Goal: Check status: Check status

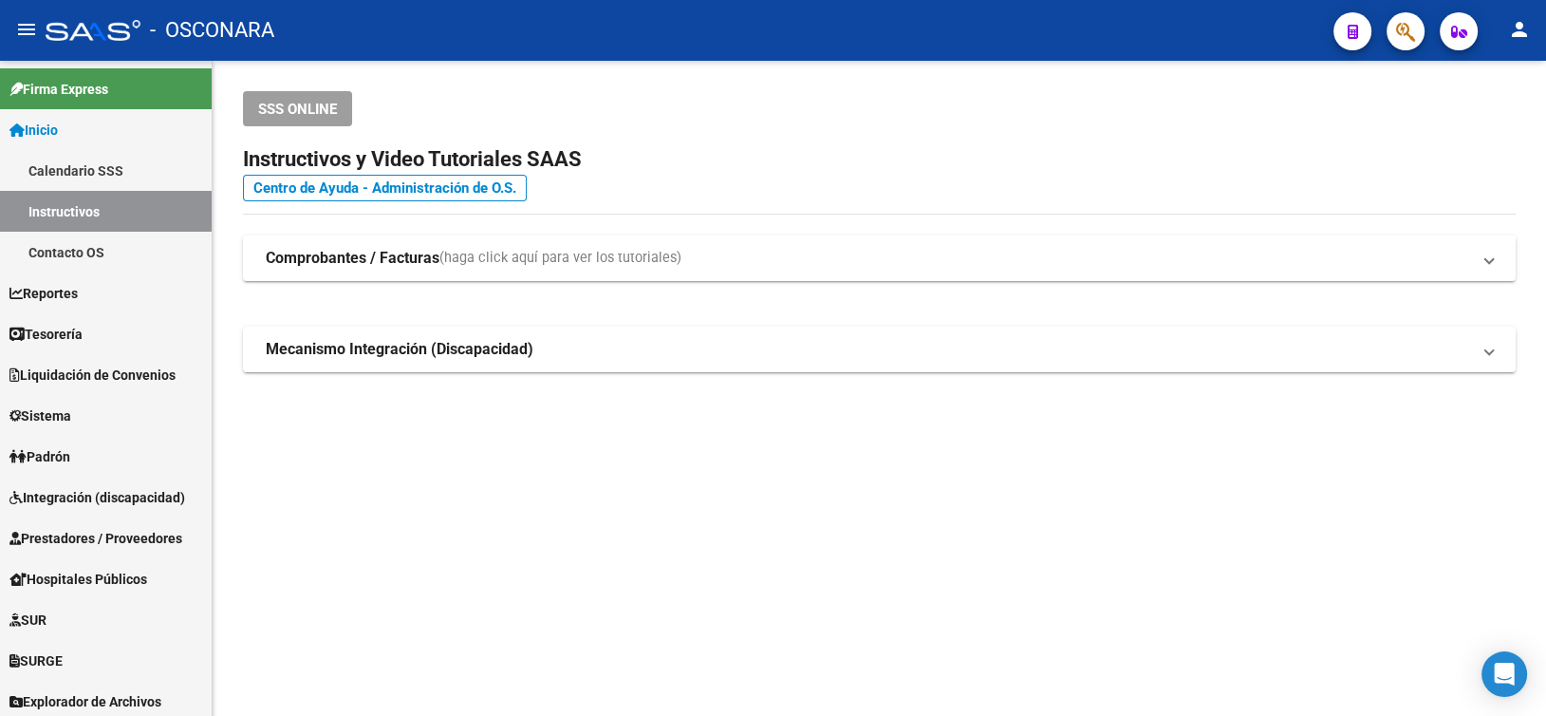
click at [708, 138] on app-root-component "SSS ONLINE Instructivos y Video Tutoriales SAAS Centro de Ayuda - Administració…" at bounding box center [879, 231] width 1273 height 281
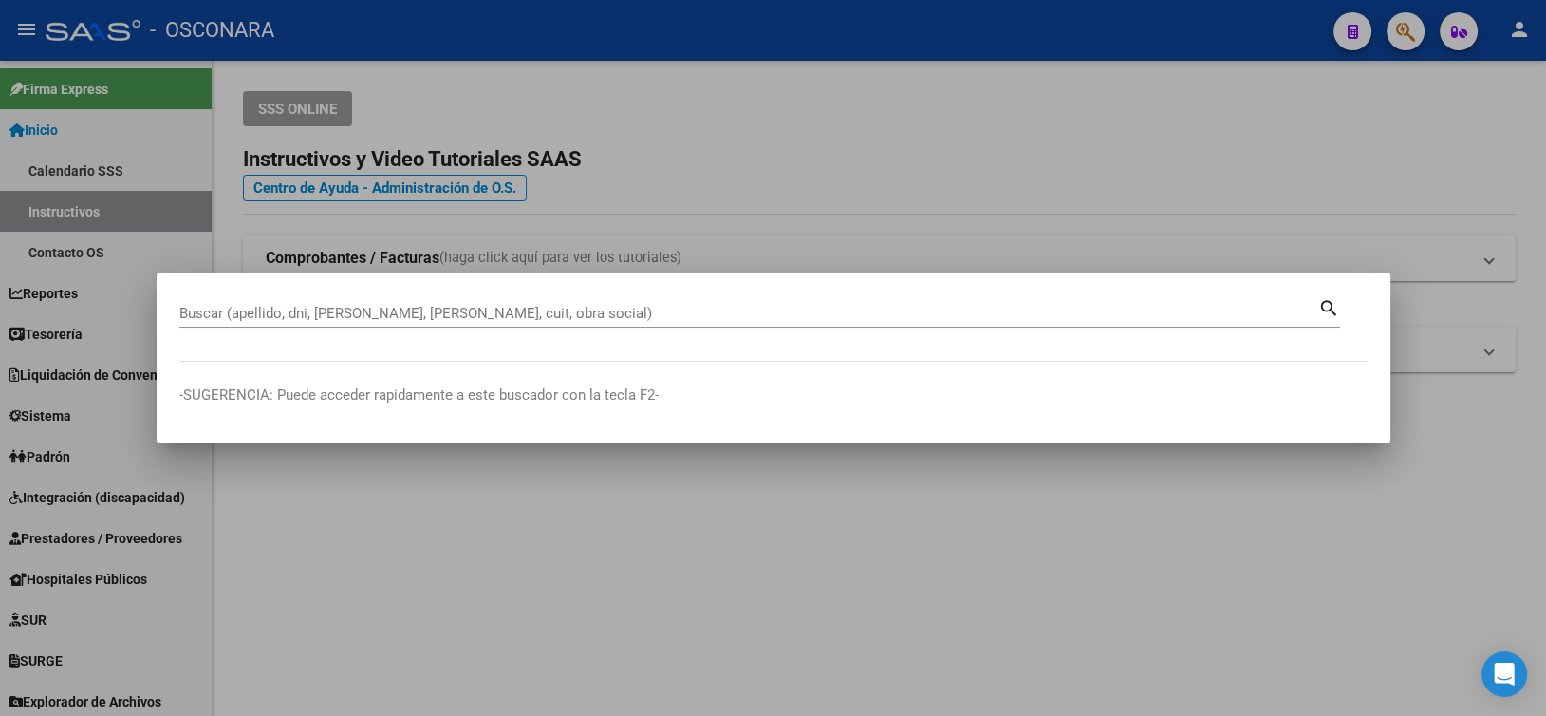
click at [737, 127] on div at bounding box center [773, 358] width 1546 height 716
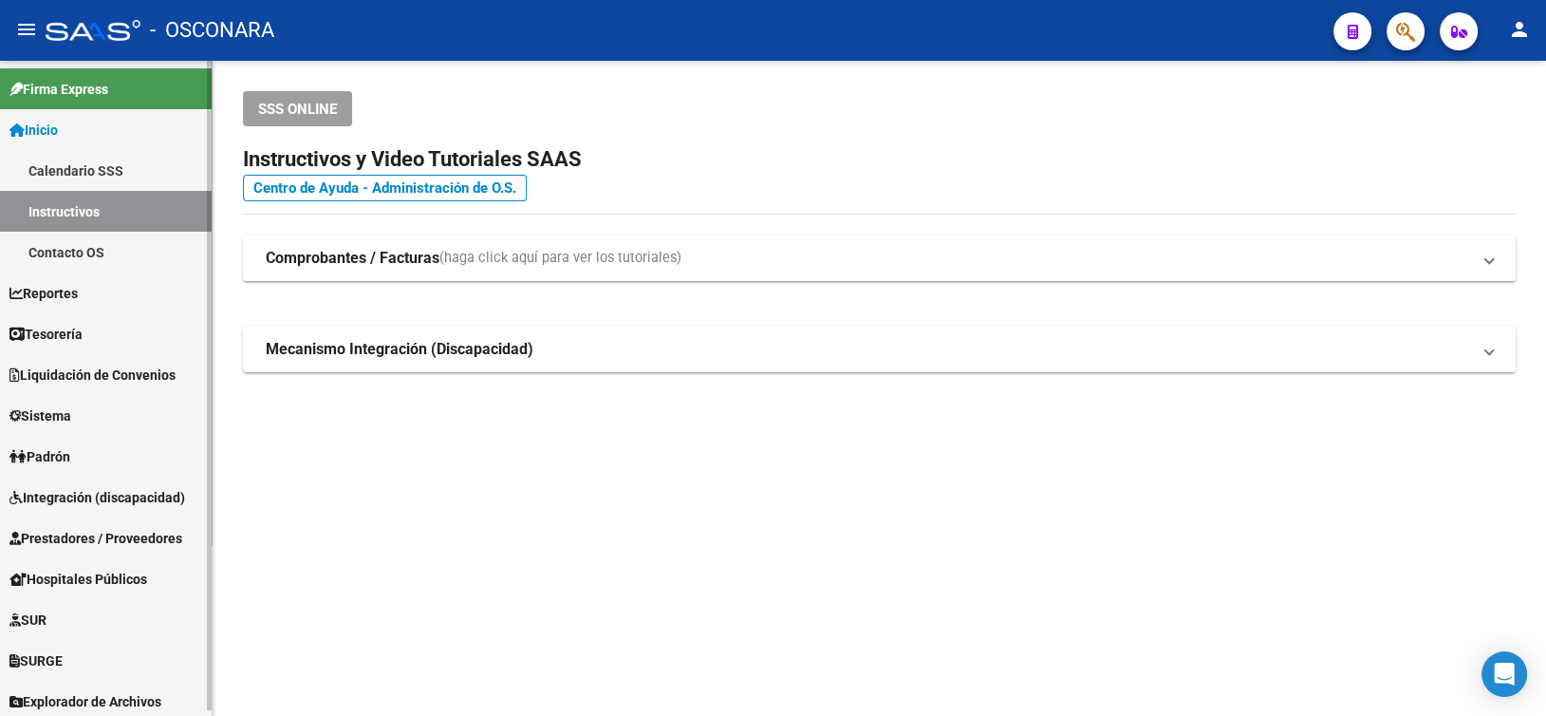
click at [76, 504] on span "Integración (discapacidad)" at bounding box center [97, 497] width 176 height 21
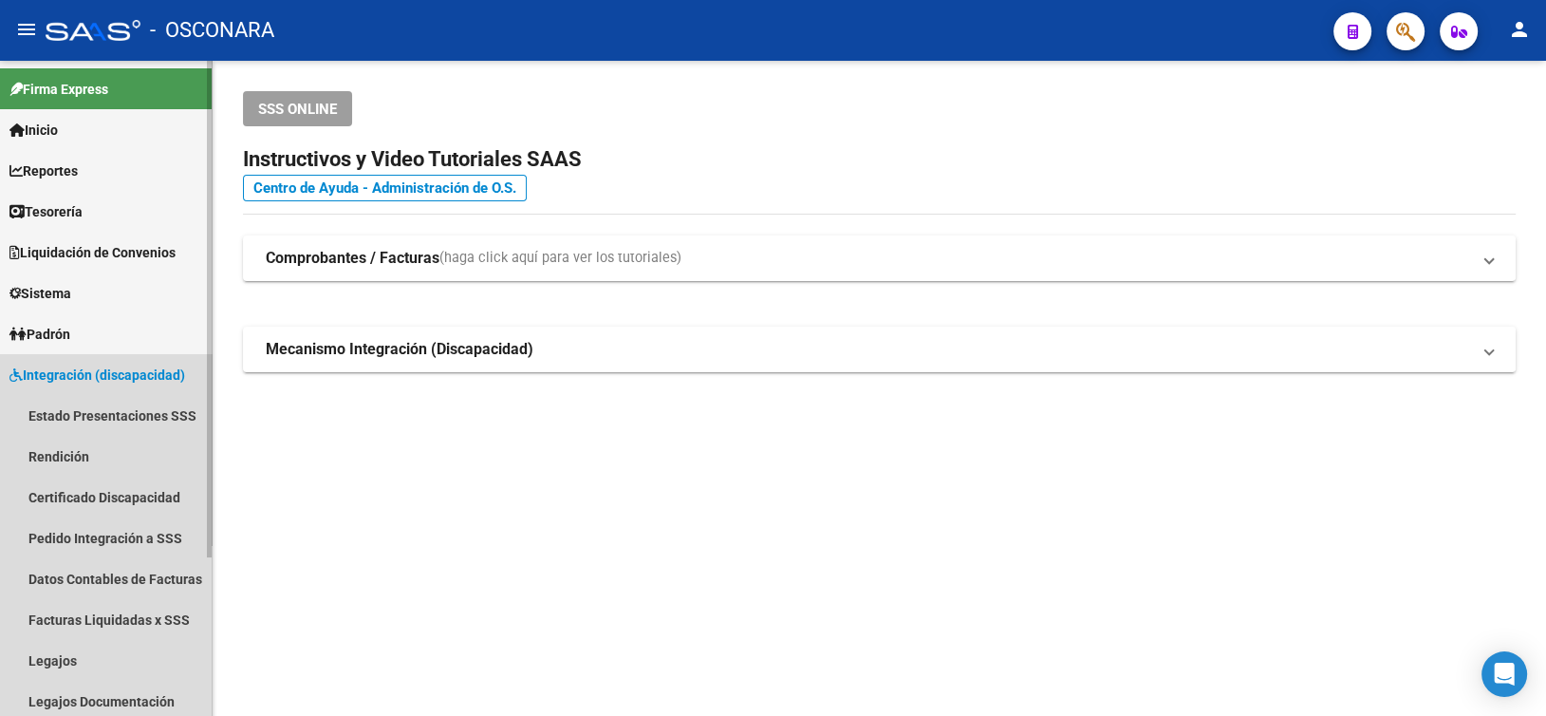
click at [116, 378] on span "Integración (discapacidad)" at bounding box center [97, 375] width 176 height 21
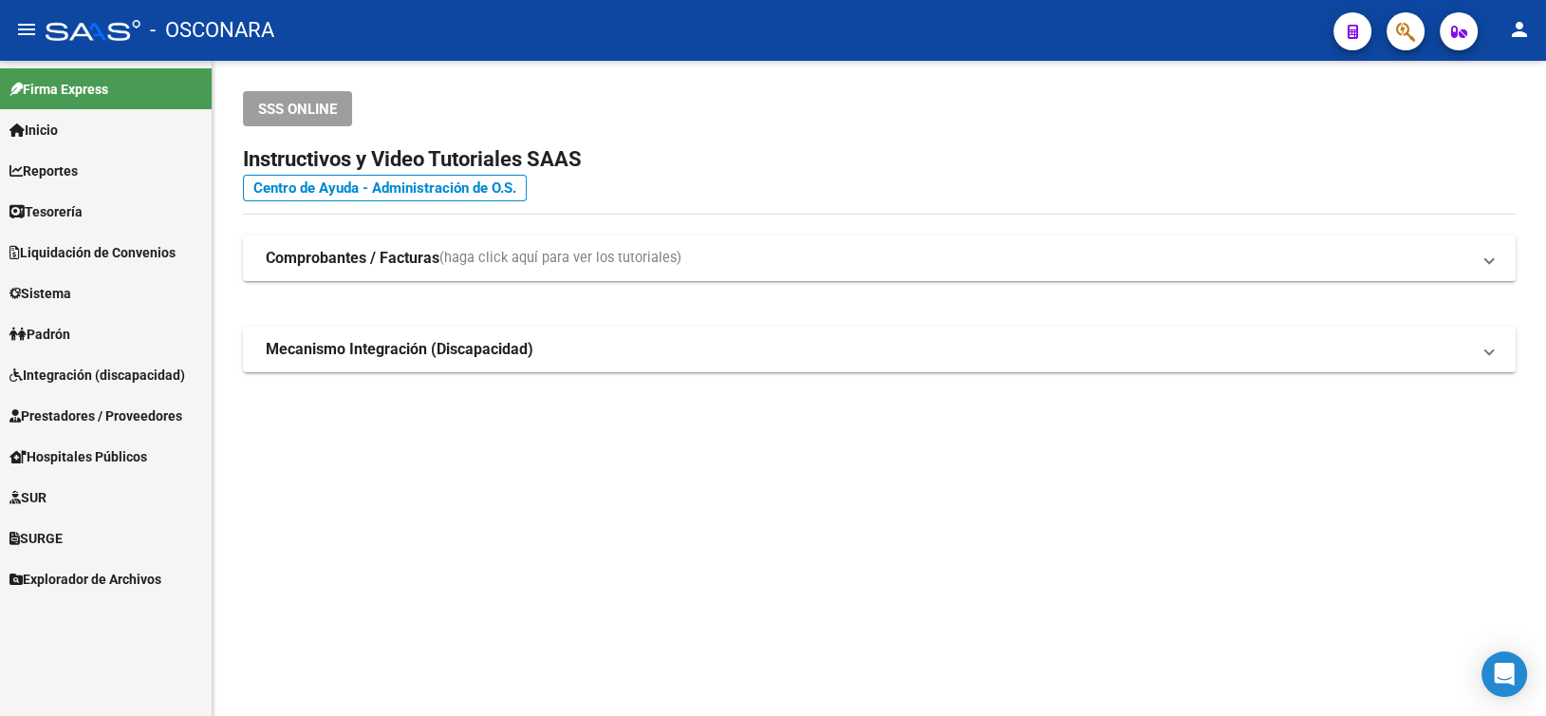
click at [99, 407] on span "Prestadores / Proveedores" at bounding box center [95, 415] width 173 height 21
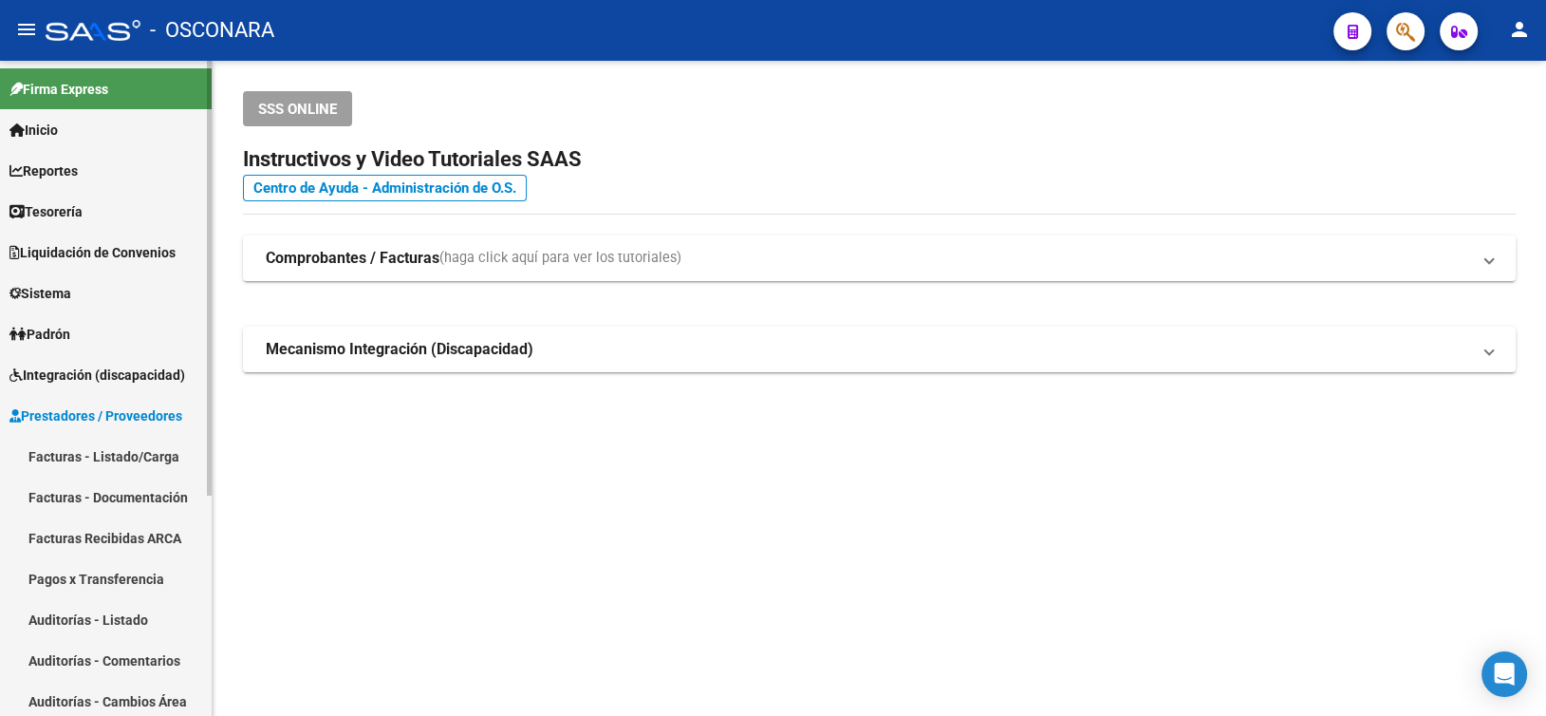
click at [72, 454] on link "Facturas - Listado/Carga" at bounding box center [106, 456] width 212 height 41
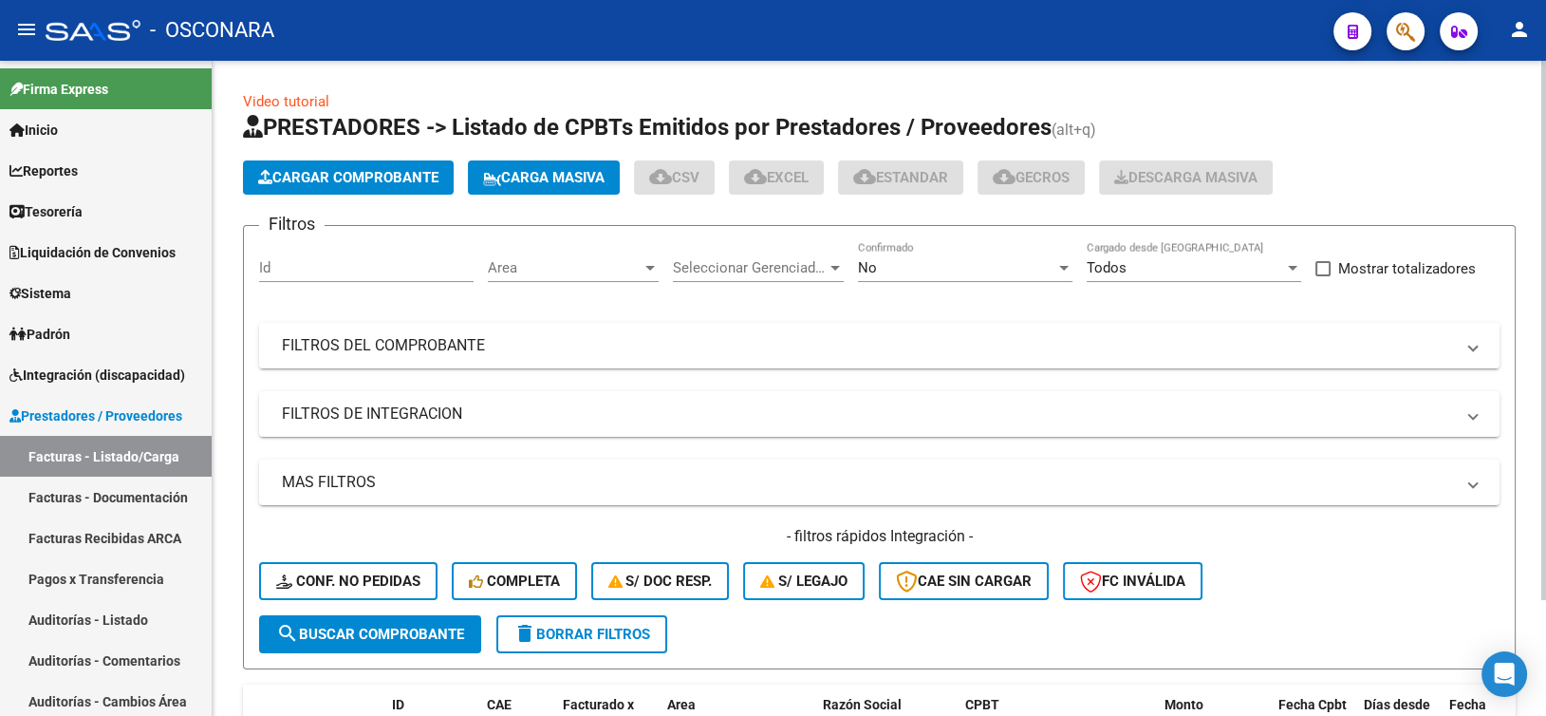
click at [458, 341] on mat-panel-title "FILTROS DEL COMPROBANTE" at bounding box center [868, 345] width 1172 height 21
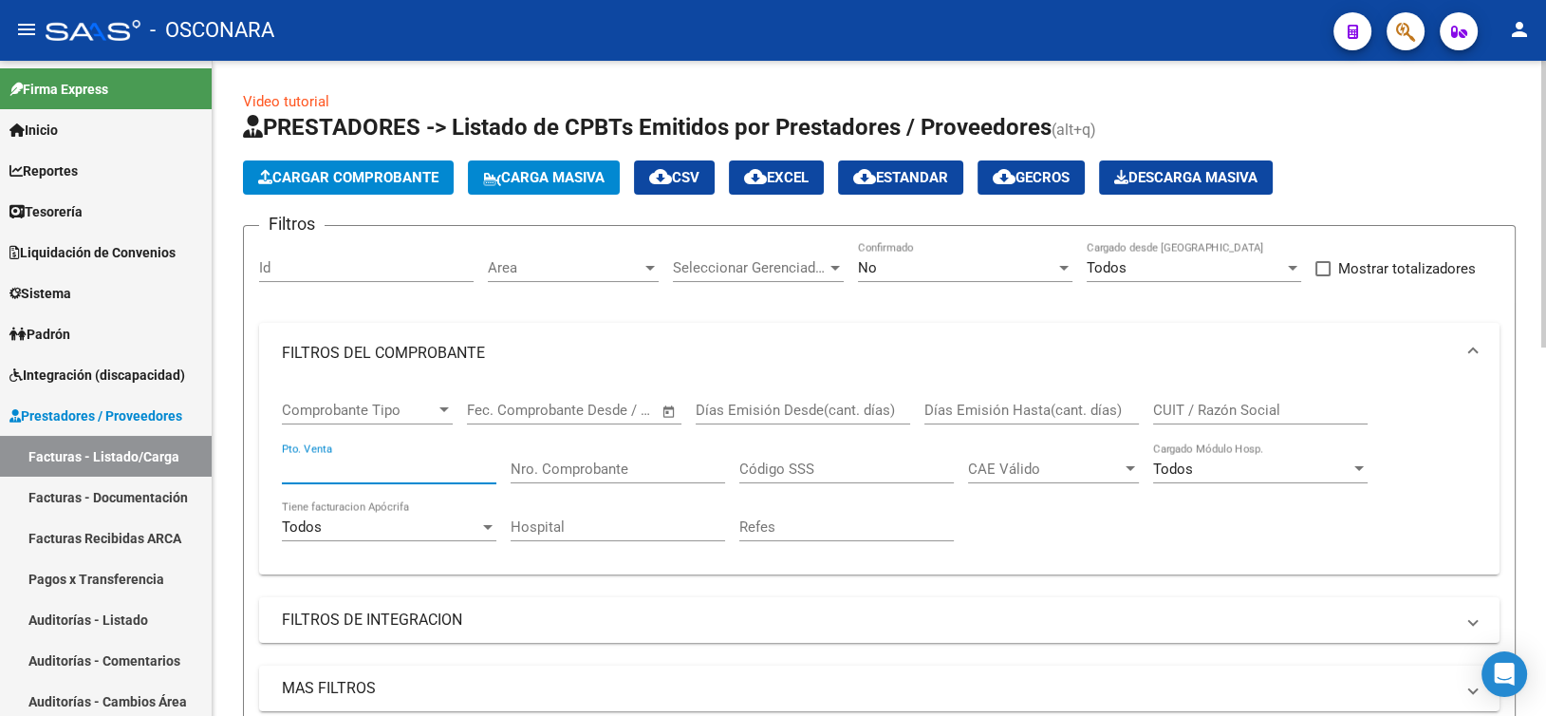
click at [432, 460] on input "Pto. Venta" at bounding box center [389, 468] width 215 height 17
type input "137"
type input "5781"
click at [954, 263] on div "No" at bounding box center [956, 267] width 197 height 17
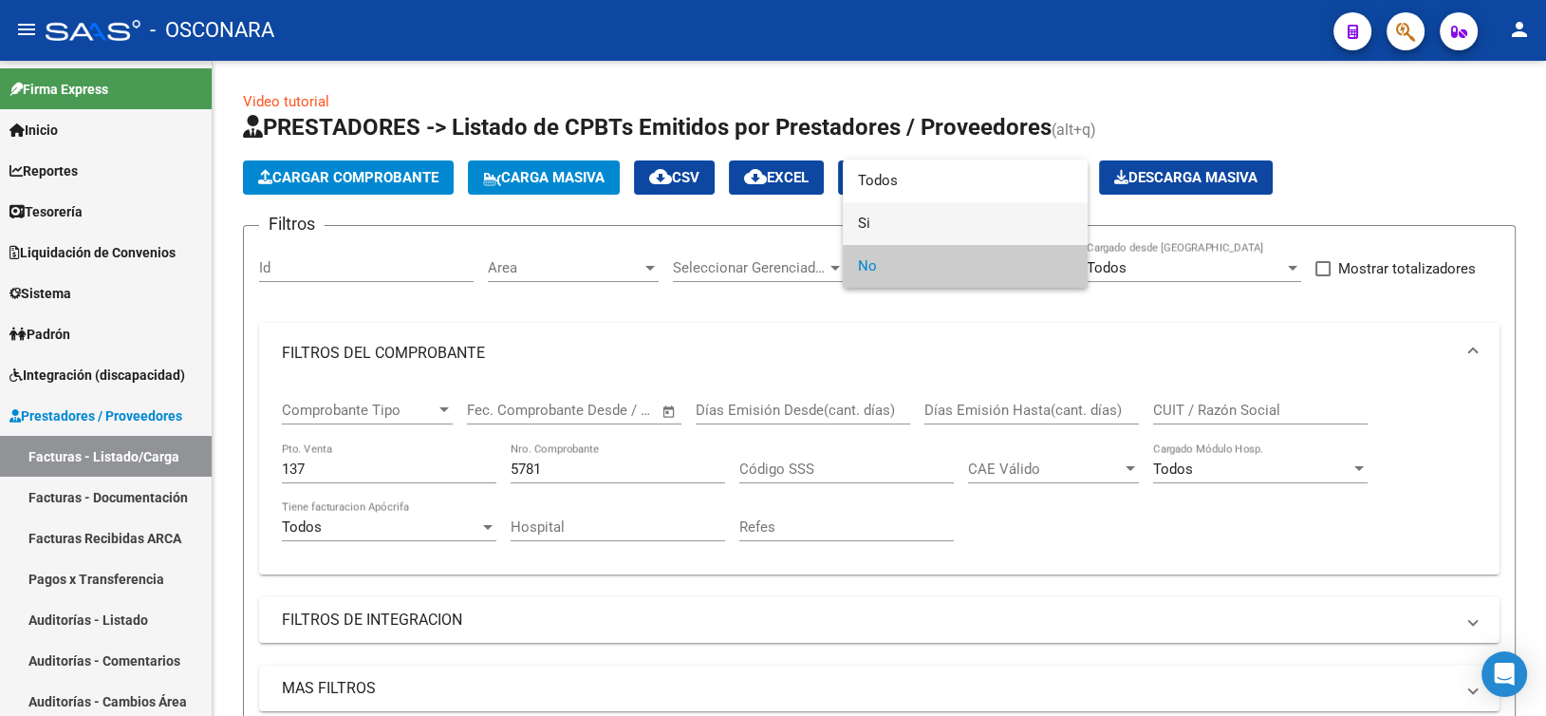
click at [954, 221] on span "Si" at bounding box center [965, 223] width 215 height 43
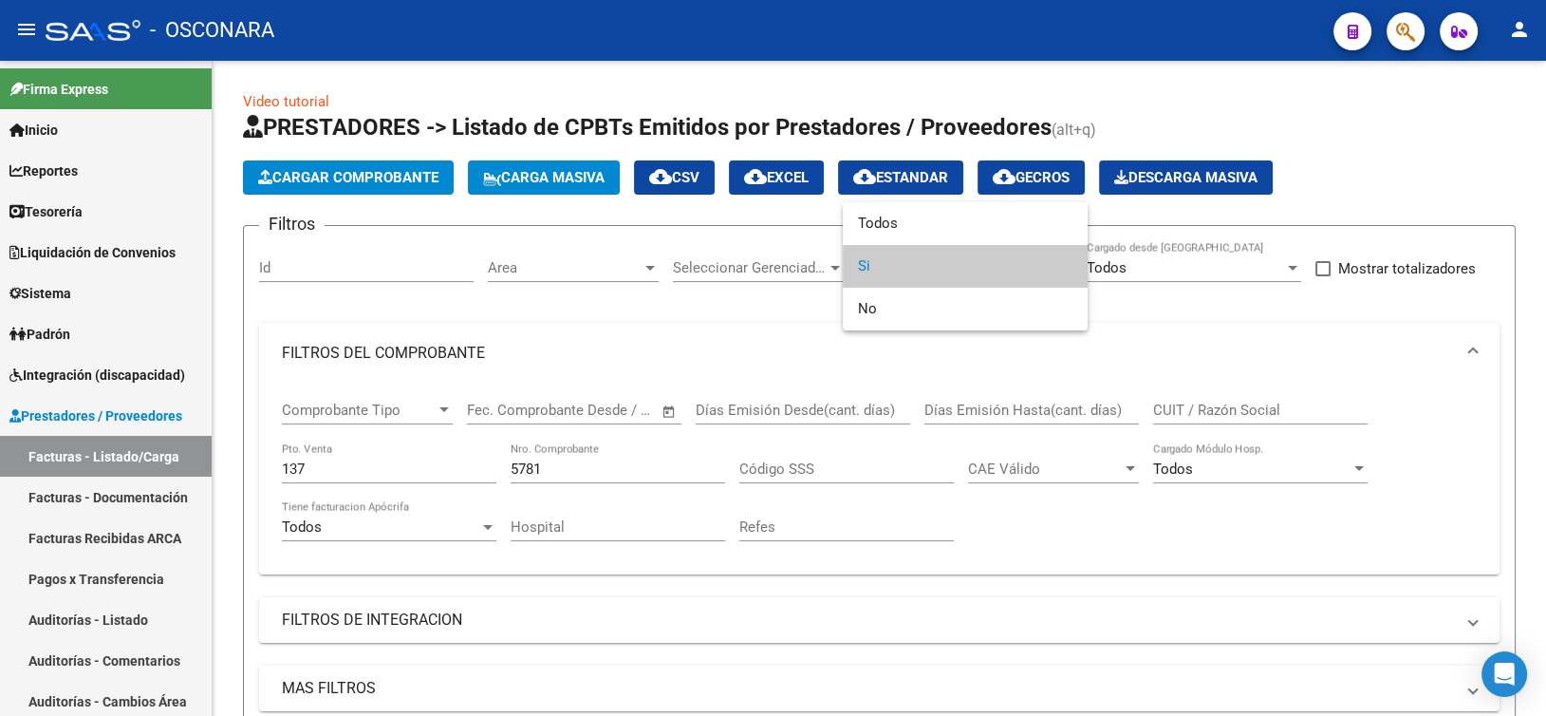
click at [898, 280] on span "Si" at bounding box center [965, 266] width 215 height 43
click at [701, 340] on div at bounding box center [773, 358] width 1546 height 716
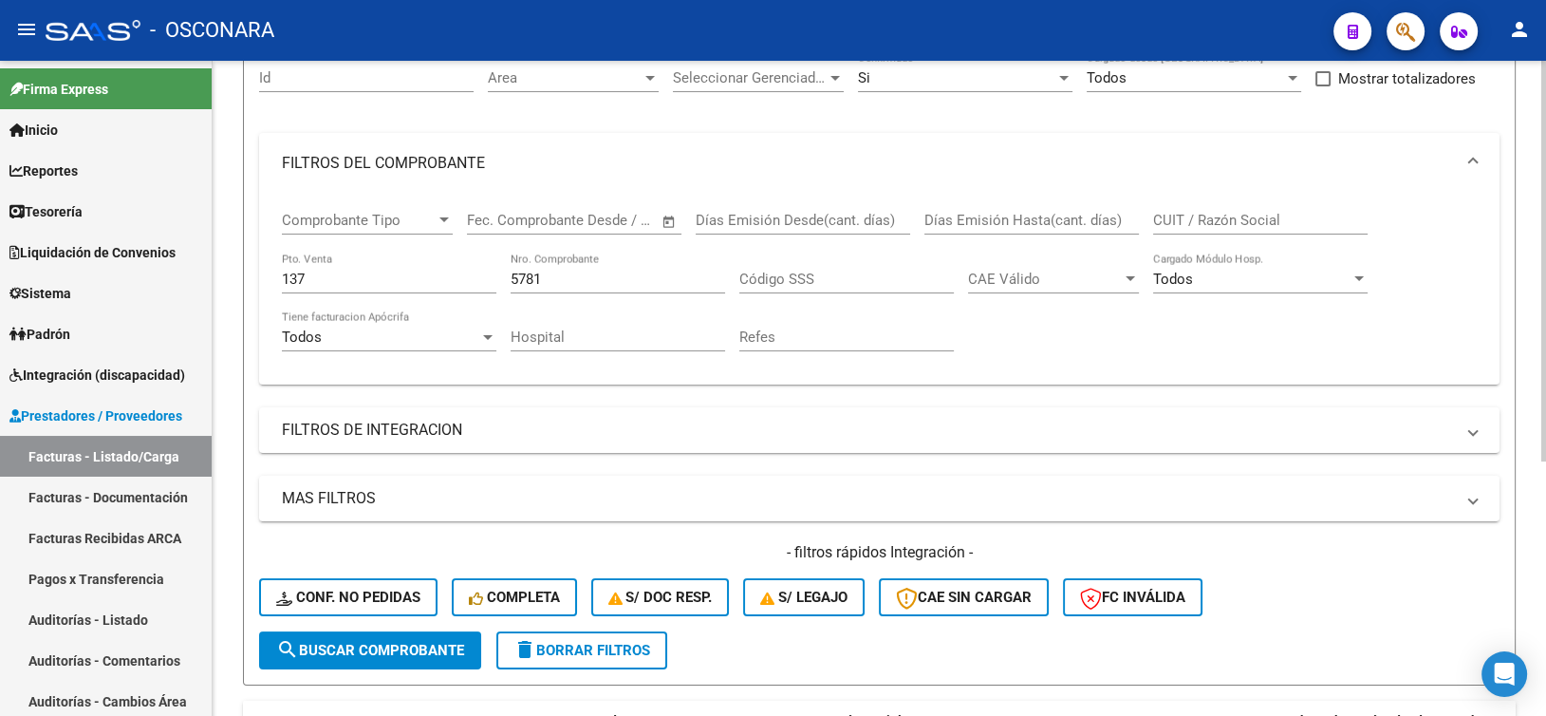
scroll to position [416, 0]
